Goal: Check status

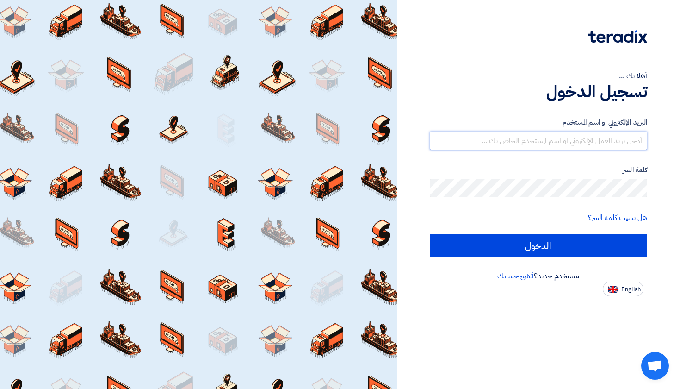
click at [504, 140] on input "text" at bounding box center [539, 140] width 218 height 19
type input "s"
paste input "[EMAIL_ADDRESS][DOMAIN_NAME]"
type input "[EMAIL_ADDRESS][DOMAIN_NAME]"
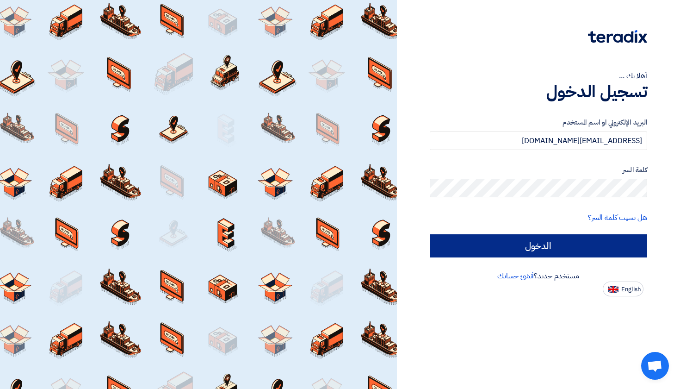
click at [530, 244] on input "الدخول" at bounding box center [539, 245] width 218 height 23
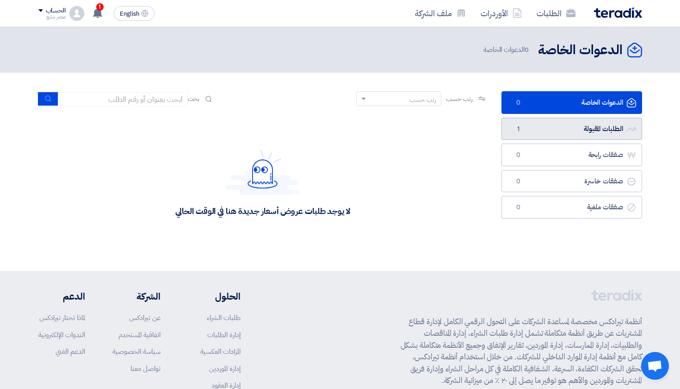
click at [525, 133] on link "الطلبات المقبولة الطلبات المقبولة 1" at bounding box center [572, 129] width 141 height 23
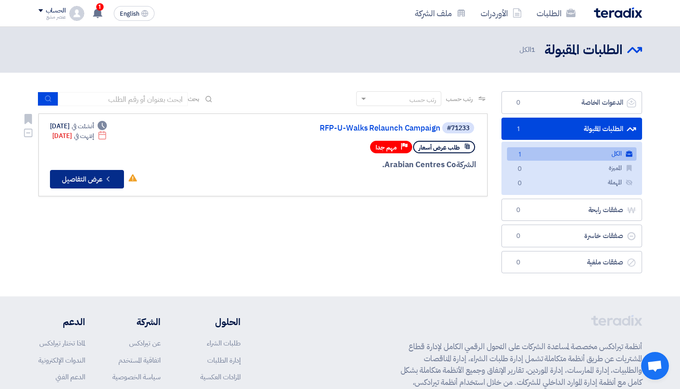
click at [97, 180] on button "Check details عرض التفاصيل" at bounding box center [87, 179] width 74 height 19
